Goal: Information Seeking & Learning: Learn about a topic

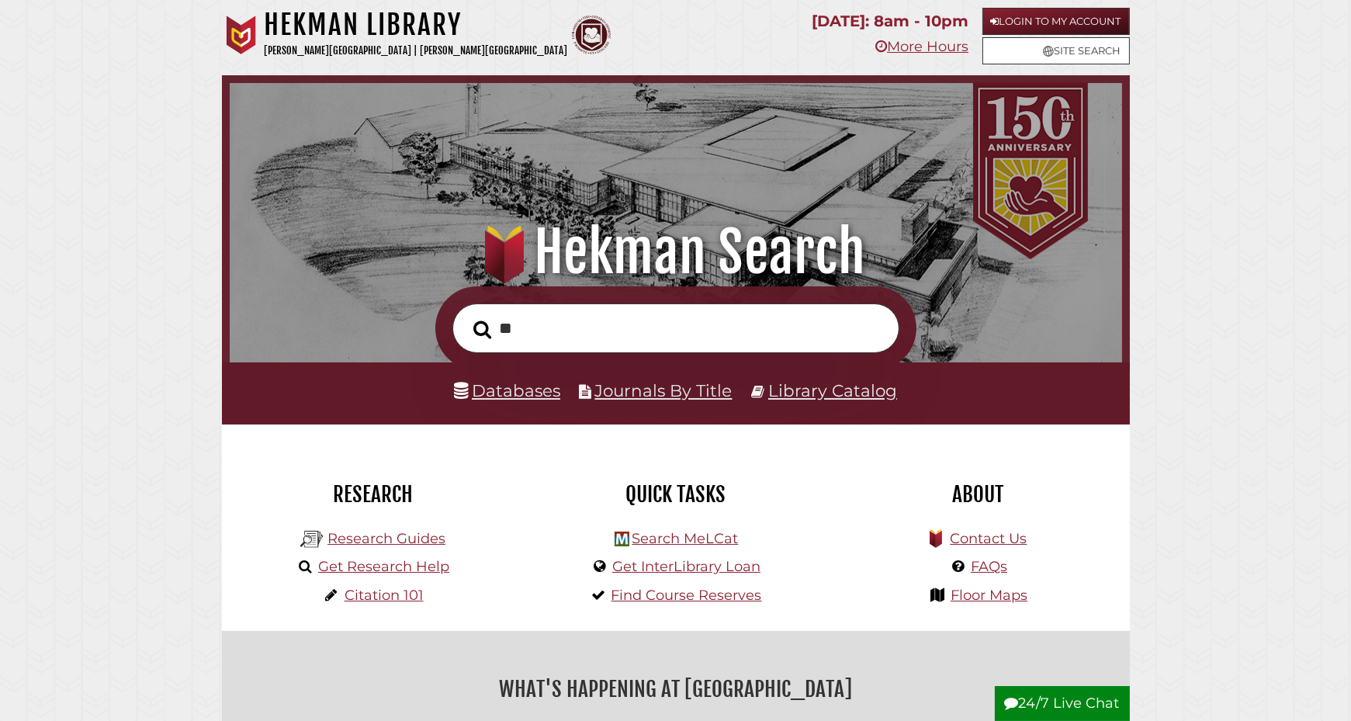
scroll to position [295, 885]
type input "**********"
click at [466, 316] on button "Search" at bounding box center [482, 330] width 33 height 28
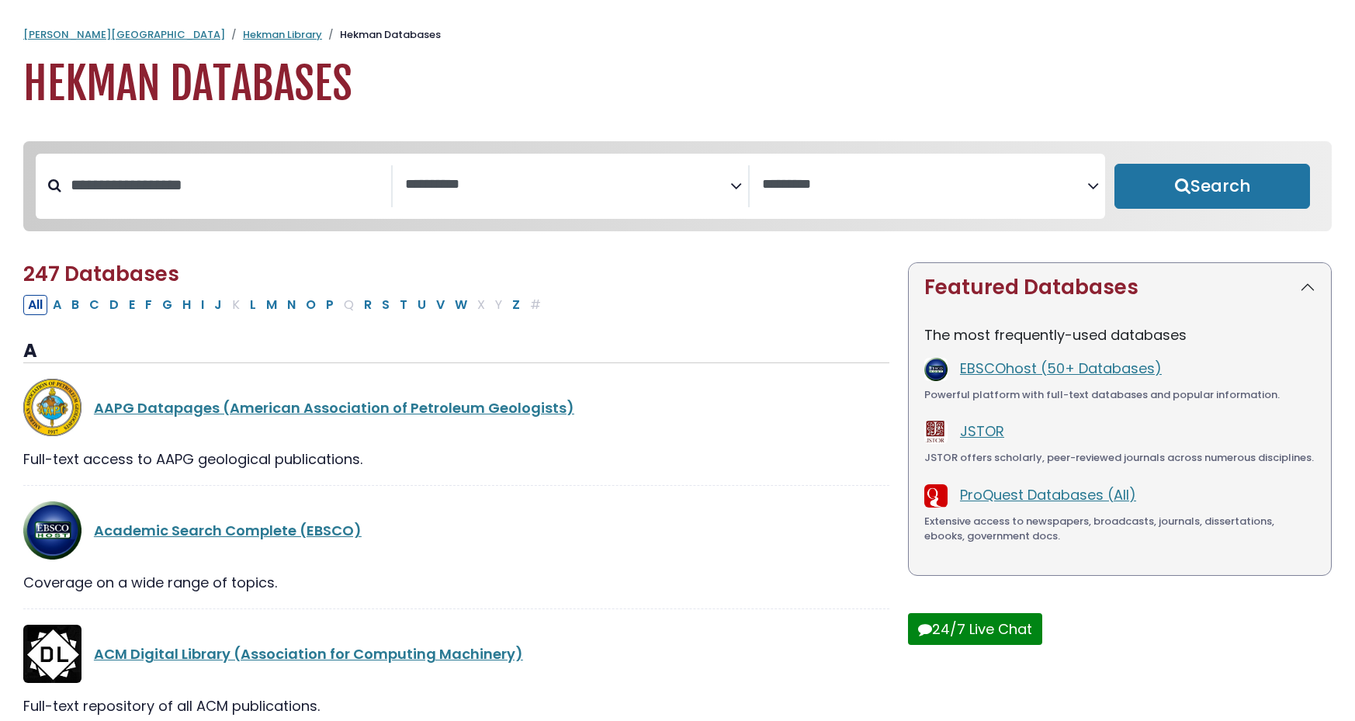
select select "Database Subject Filter"
select select "Database Vendors Filter"
click at [1068, 370] on link "EBSCOhost (50+ Databases)" at bounding box center [1061, 367] width 202 height 19
select select "Database Subject Filter"
select select "Database Vendors Filter"
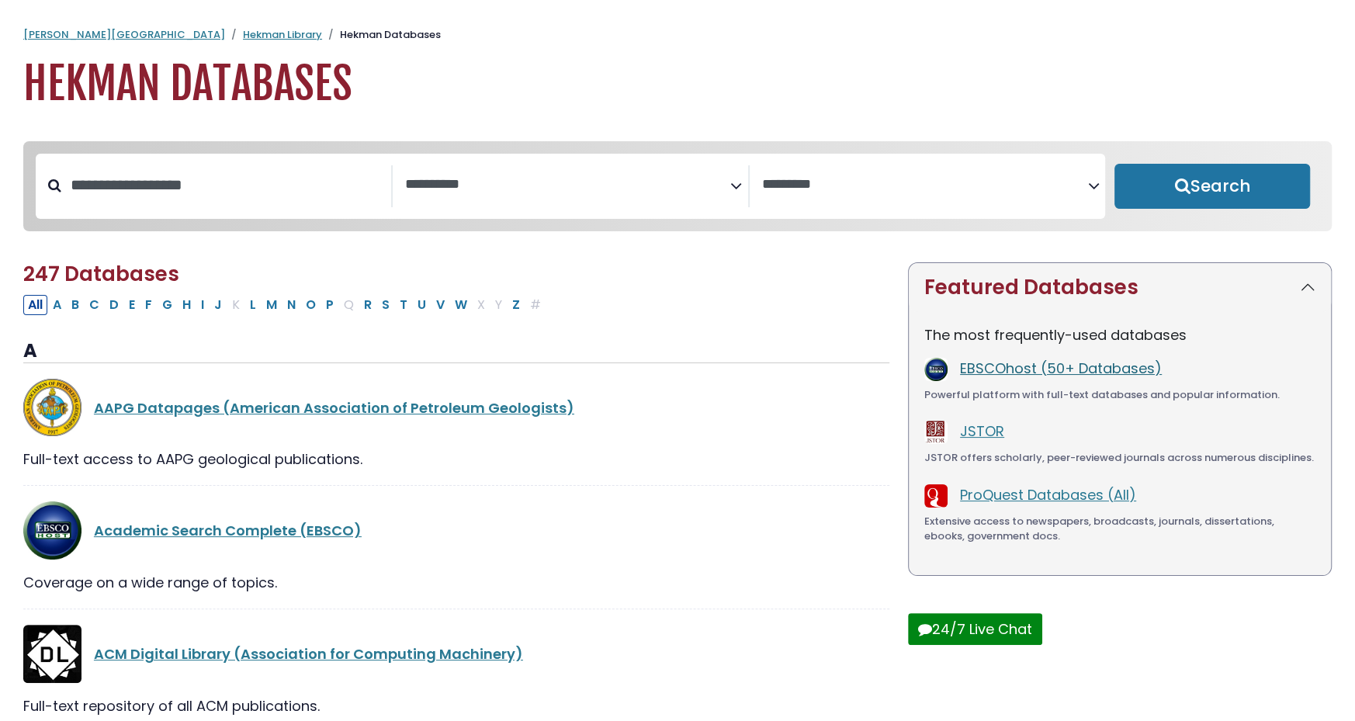
click at [1059, 367] on link "EBSCOhost (50+ Databases)" at bounding box center [1061, 367] width 202 height 19
select select "Database Subject Filter"
select select "Database Vendors Filter"
click at [483, 192] on textarea "Search" at bounding box center [567, 185] width 325 height 16
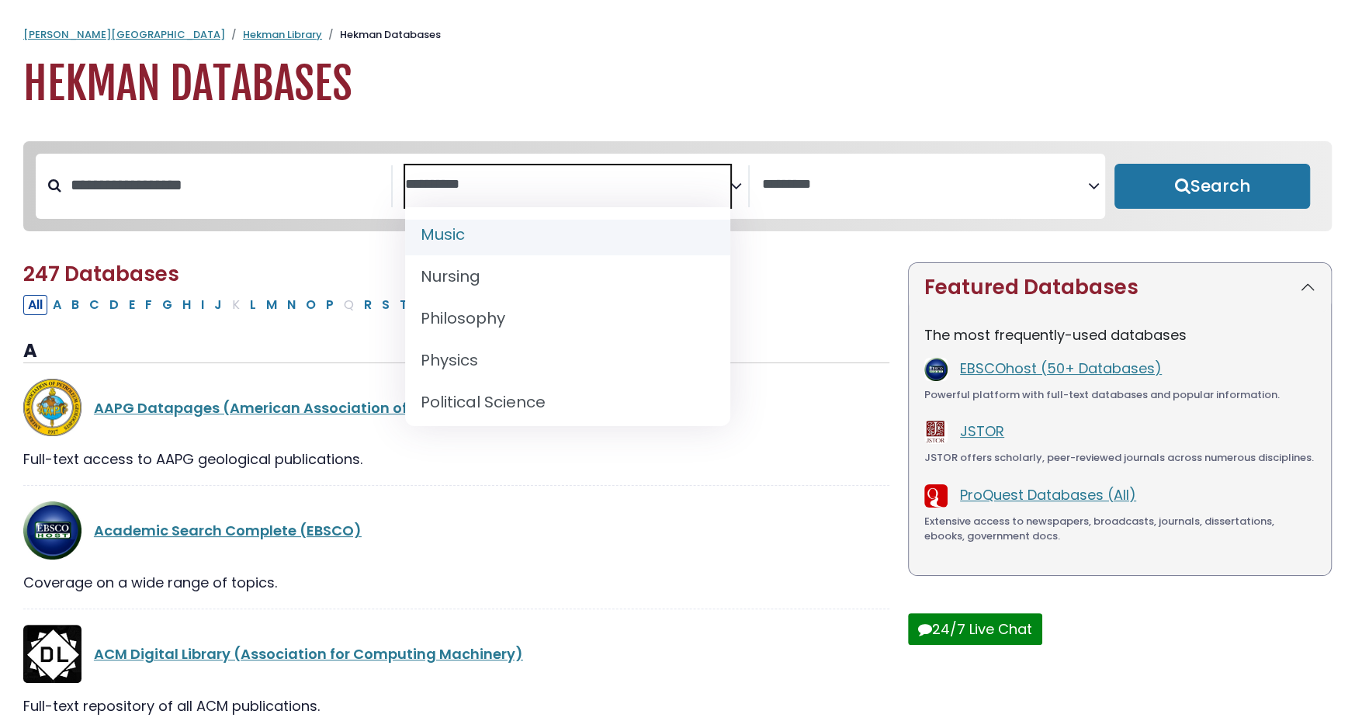
scroll to position [1241, 0]
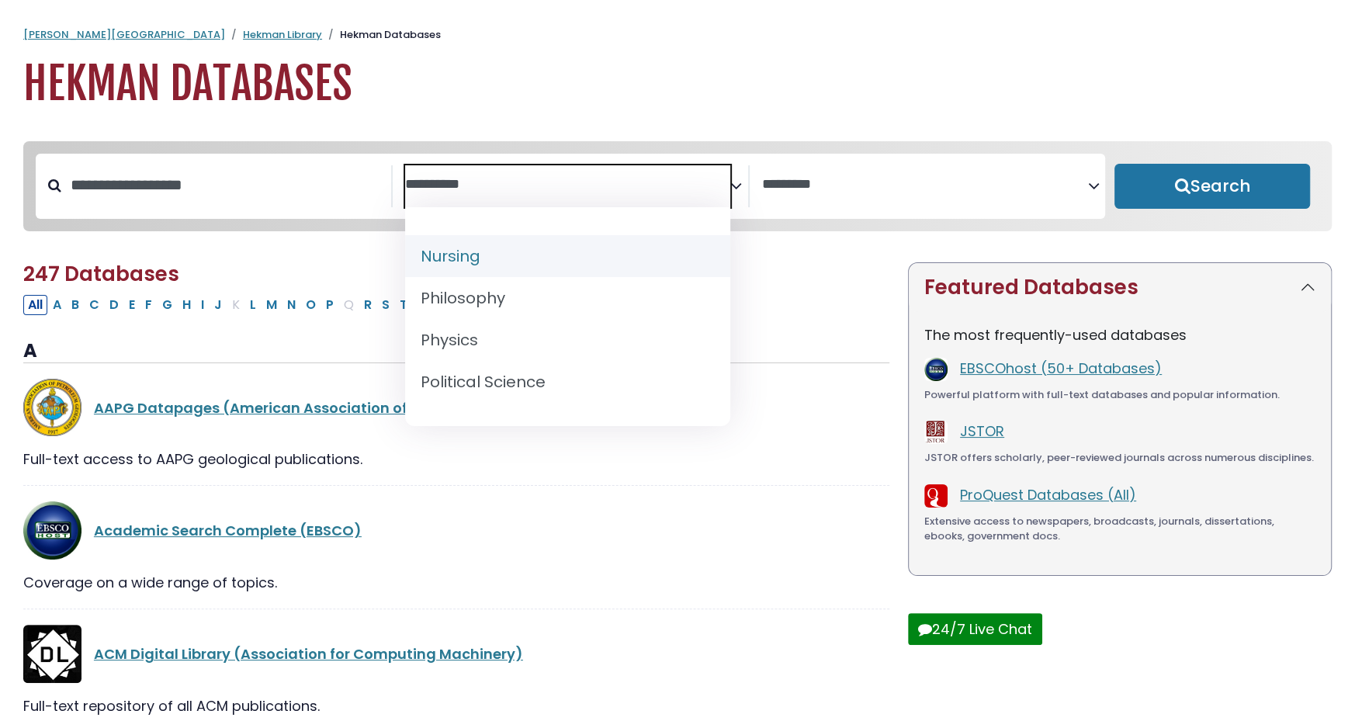
select select "*****"
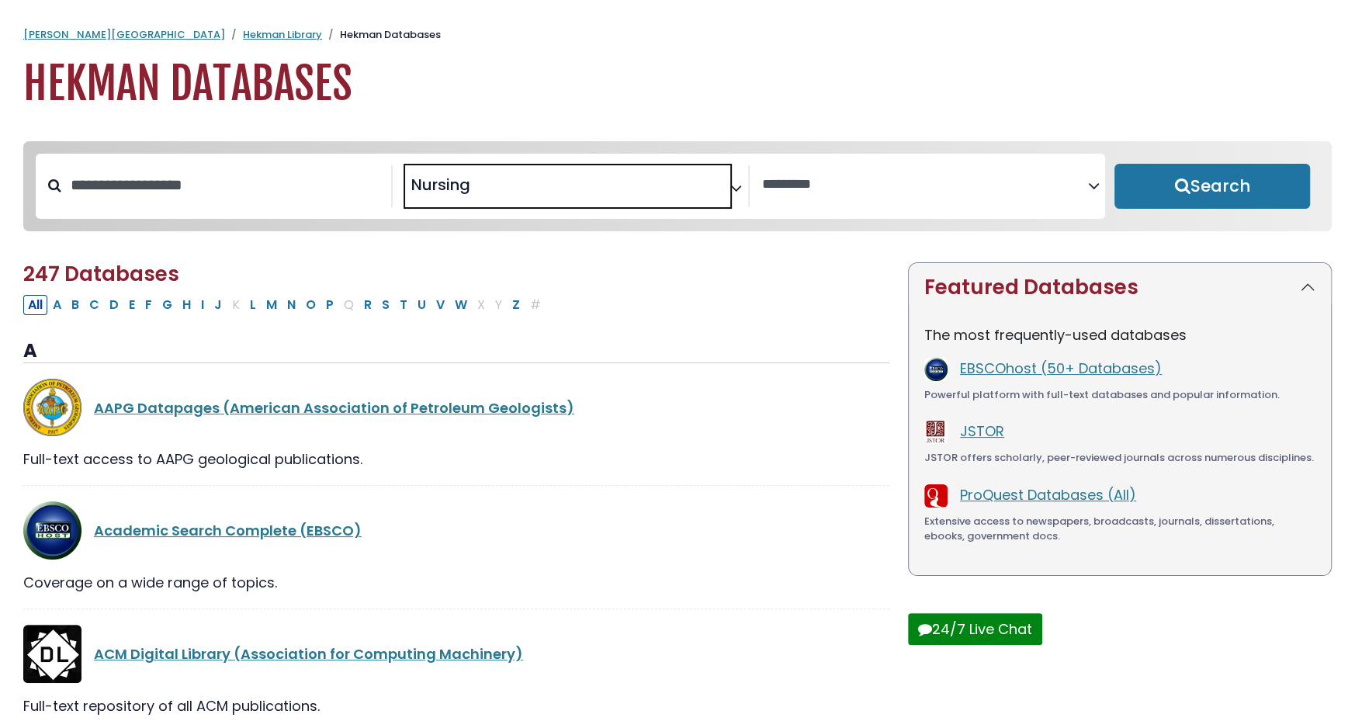
scroll to position [582, 0]
click at [1186, 177] on button "Search" at bounding box center [1212, 186] width 196 height 45
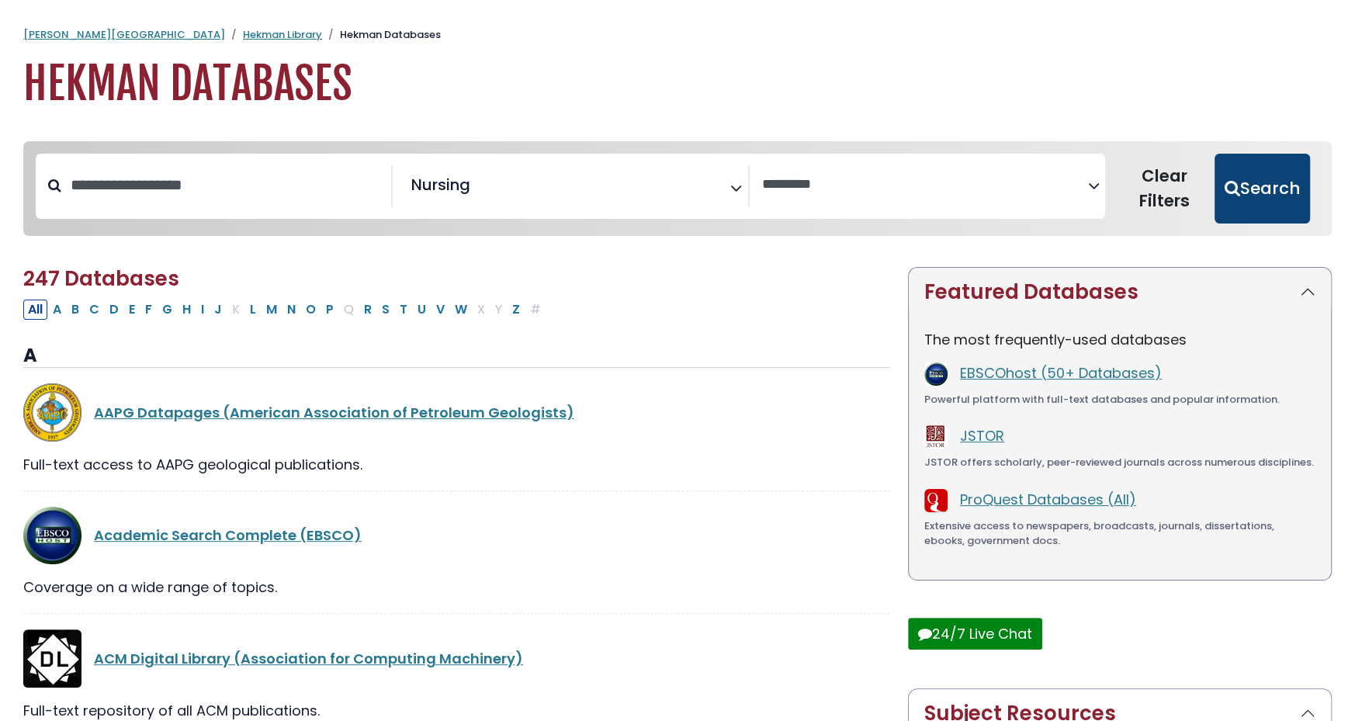
select select "Database Vendors Filter"
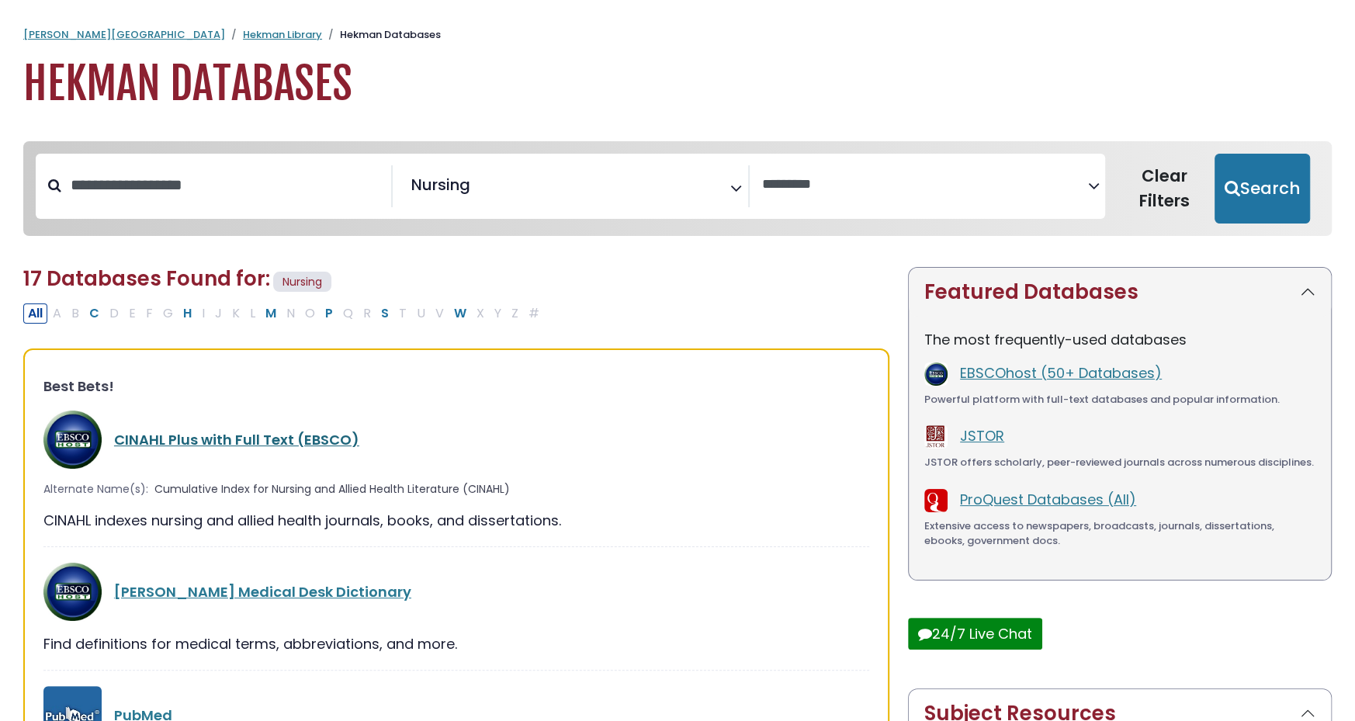
click at [206, 441] on link "CINAHL Plus with Full Text (EBSCO)" at bounding box center [236, 439] width 245 height 19
